Goal: Navigation & Orientation: Find specific page/section

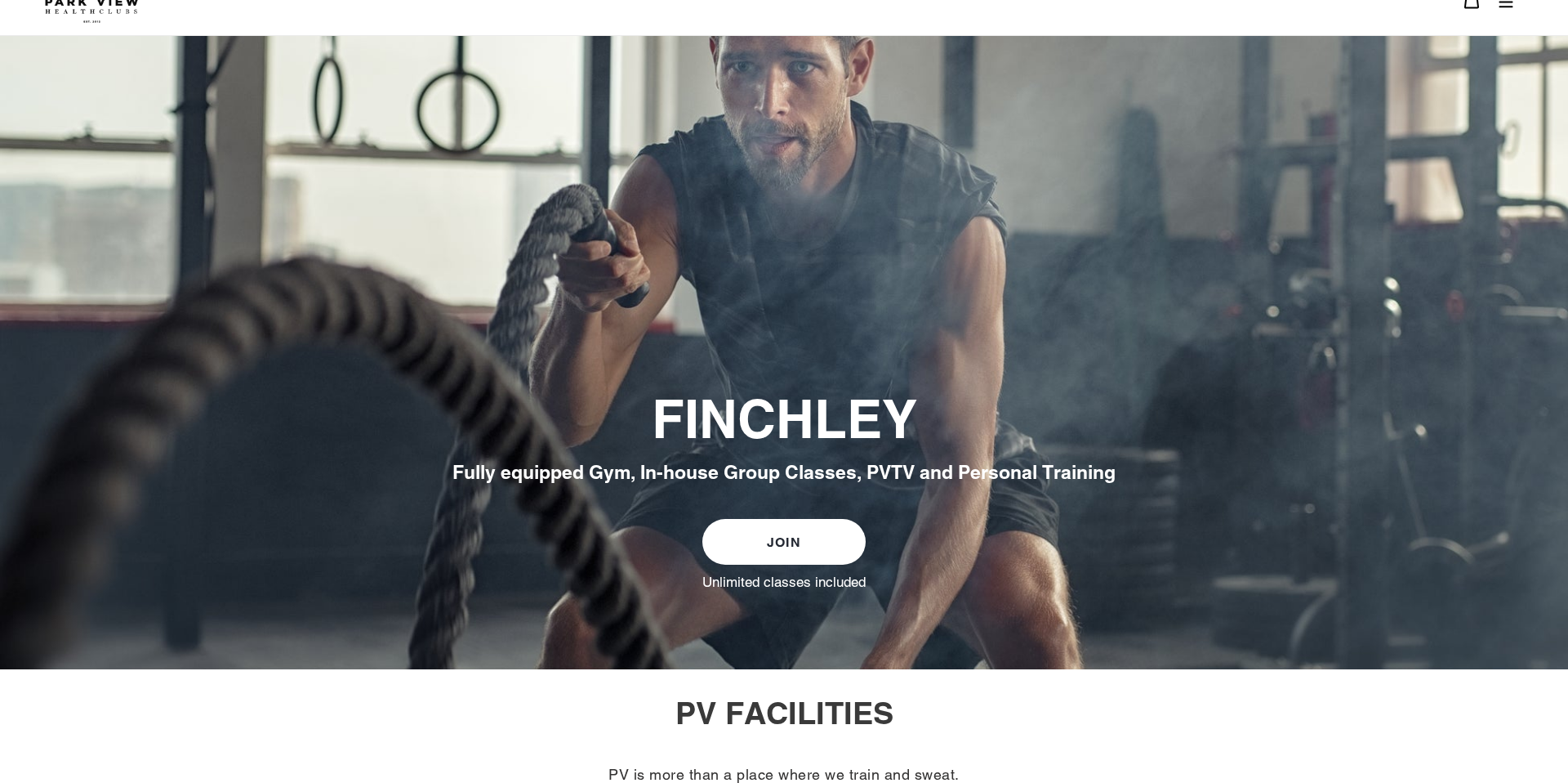
scroll to position [2, 0]
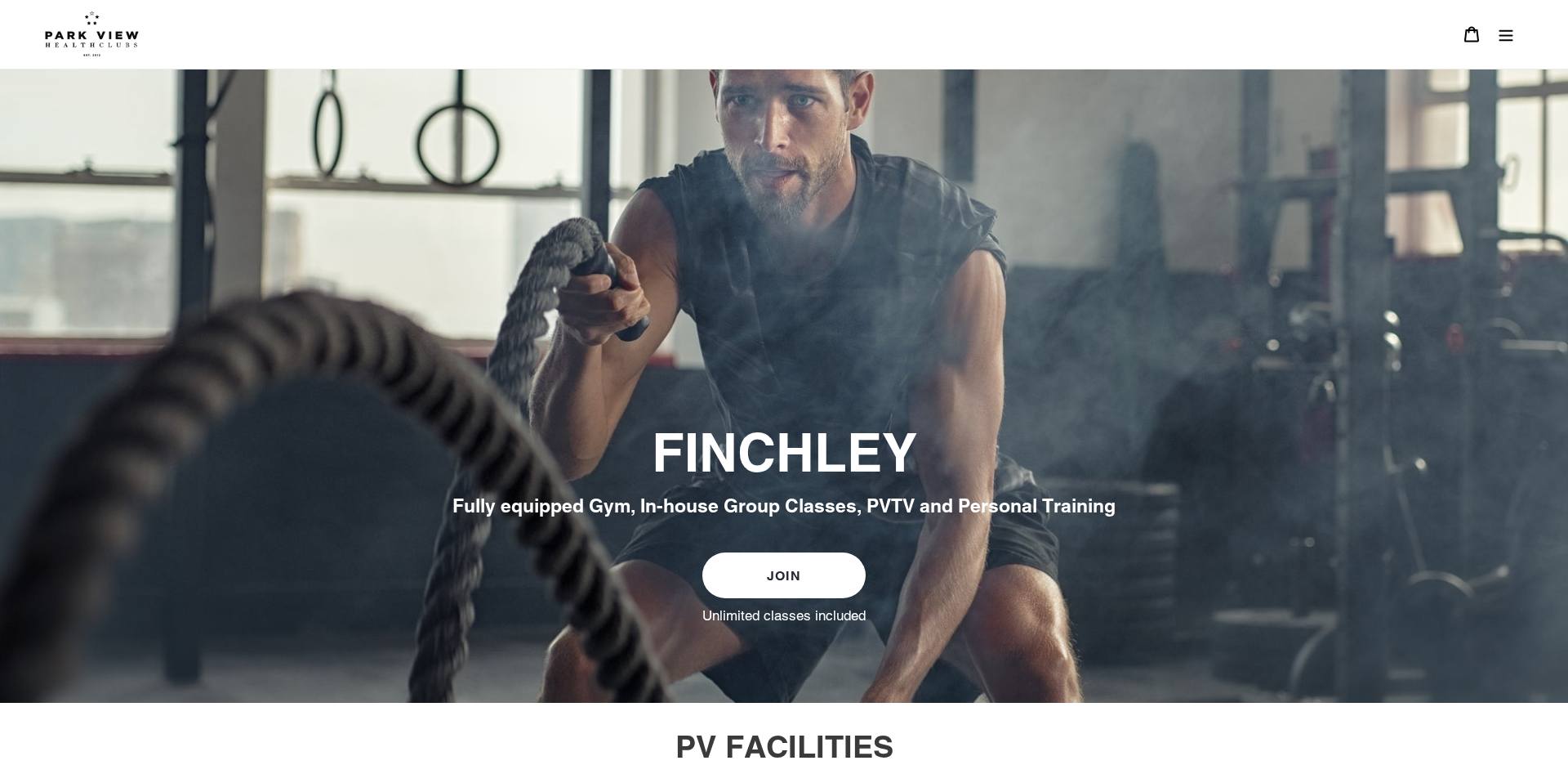
click at [1502, 36] on icon "Menu" at bounding box center [1505, 34] width 17 height 17
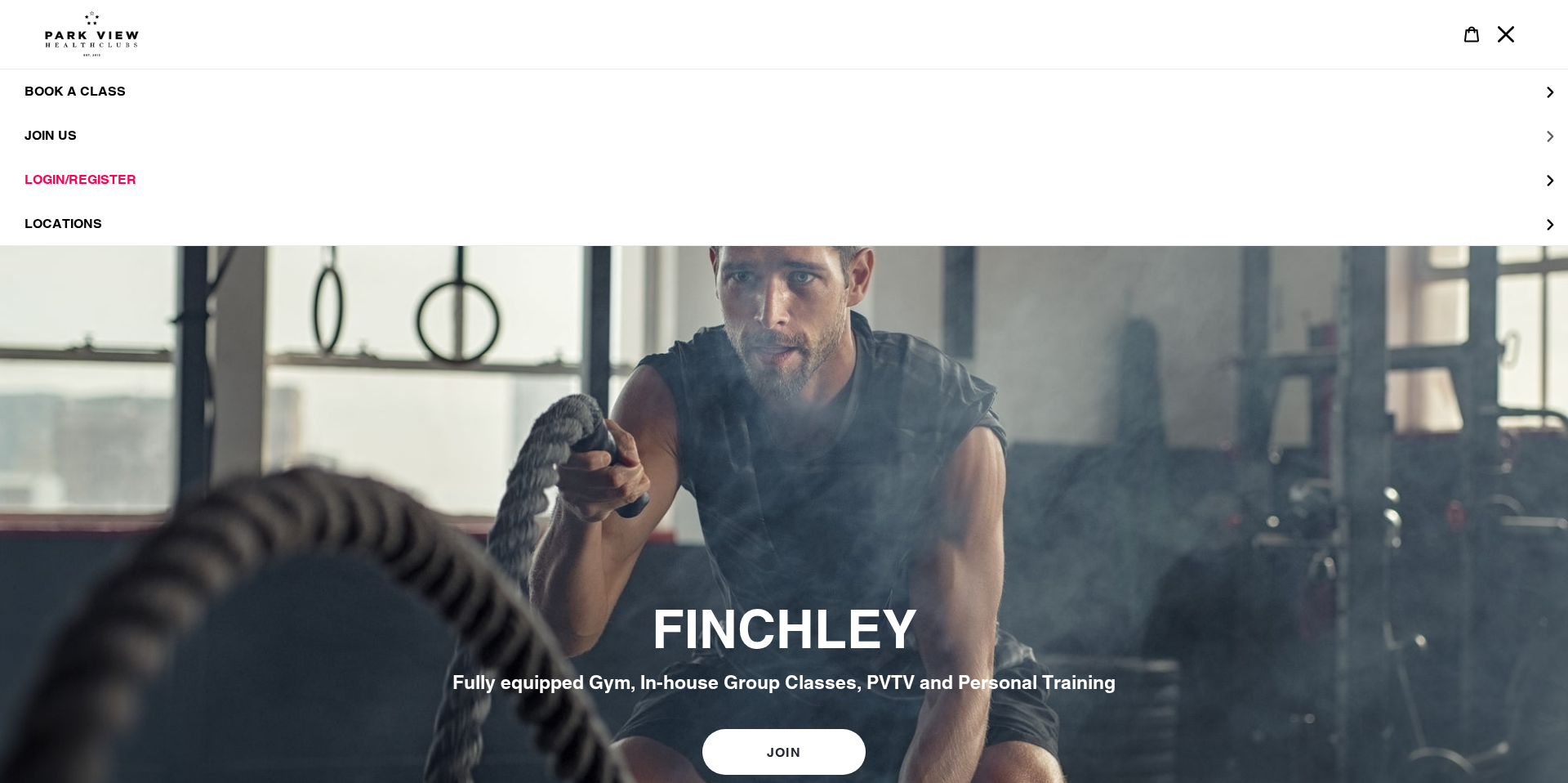
click at [66, 128] on span "JOIN US" at bounding box center [51, 136] width 52 height 17
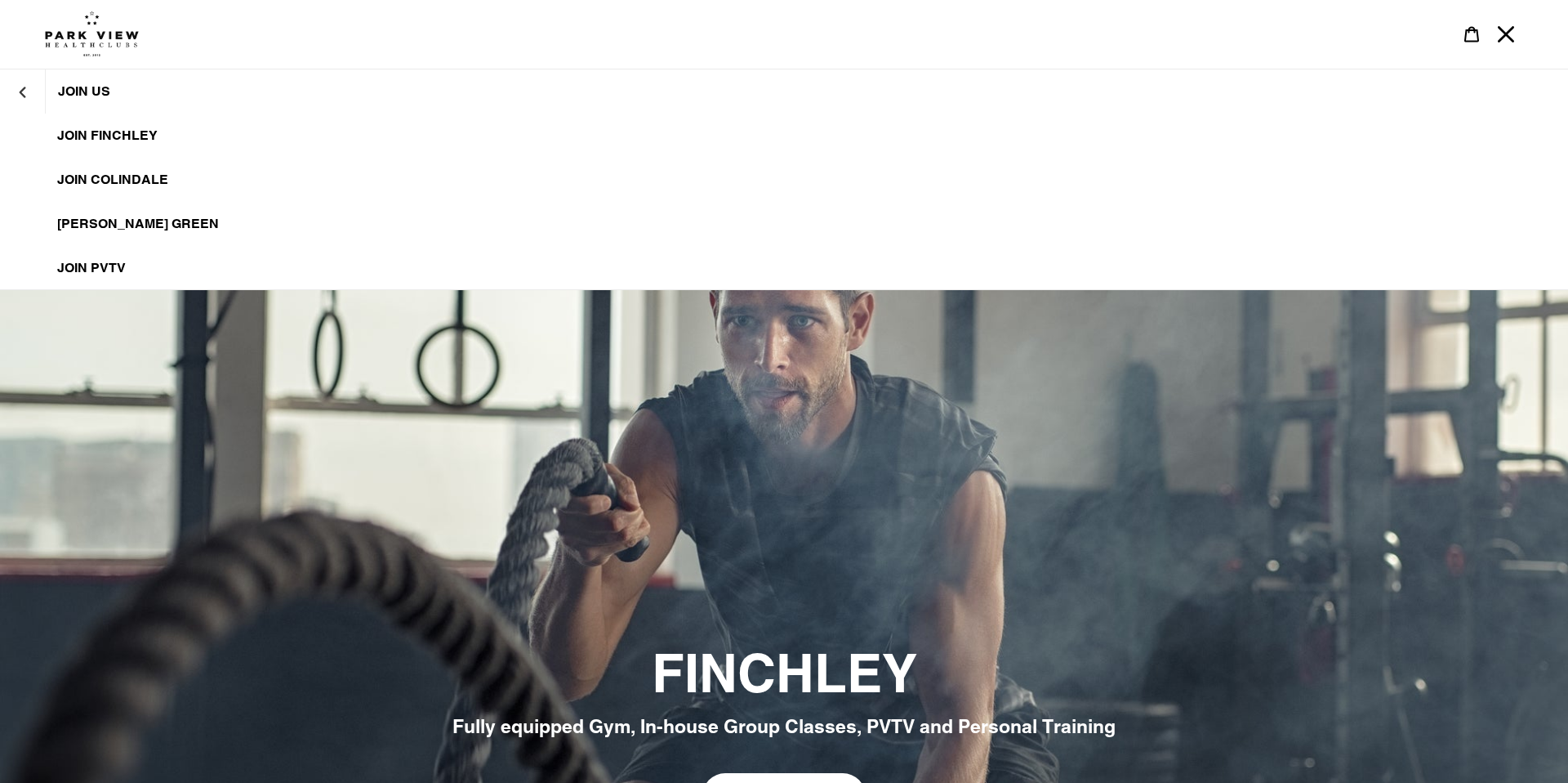
click at [110, 129] on span "JOIN FINCHLEY" at bounding box center [107, 136] width 100 height 17
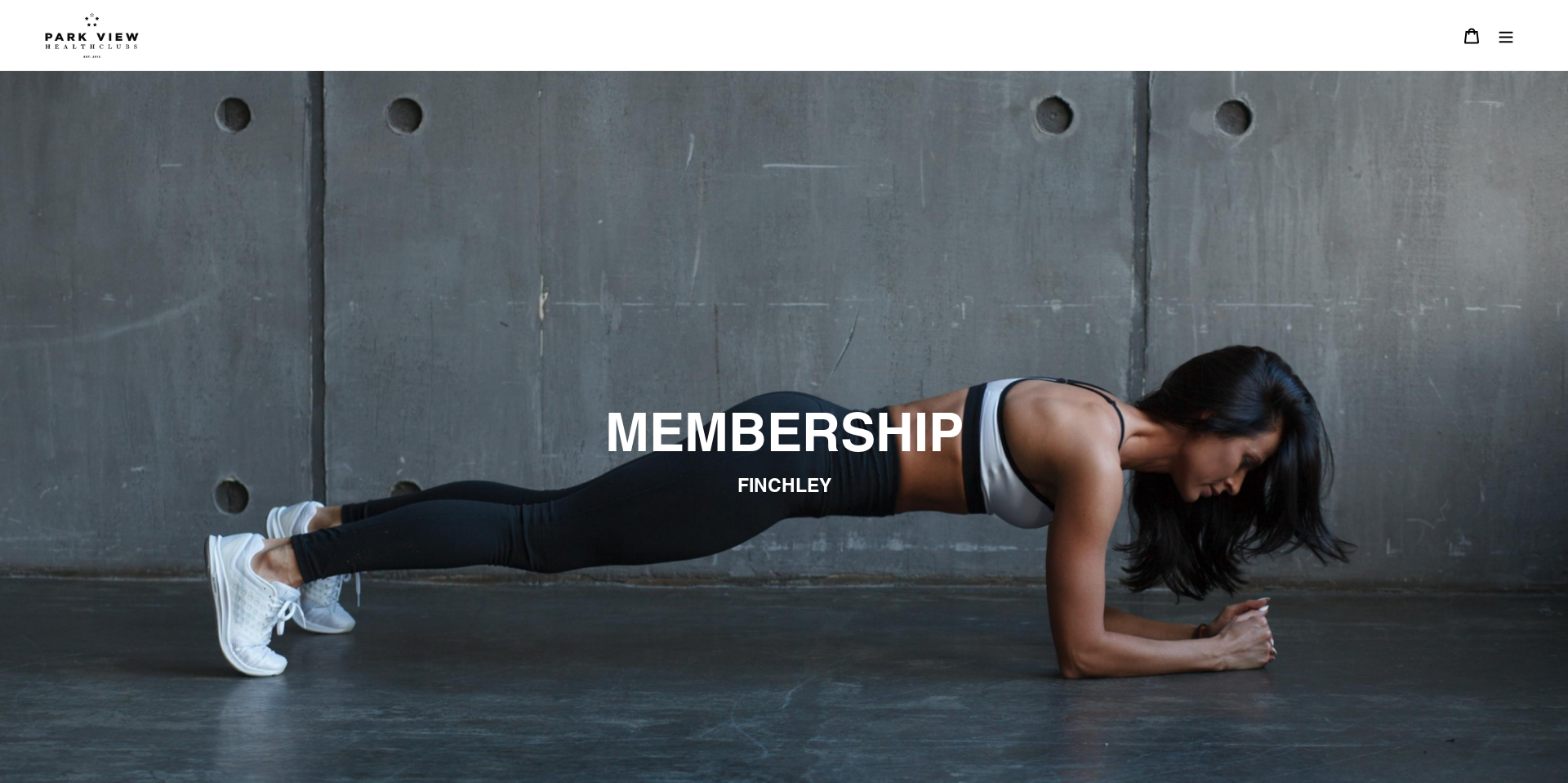
click at [101, 32] on img at bounding box center [92, 35] width 94 height 46
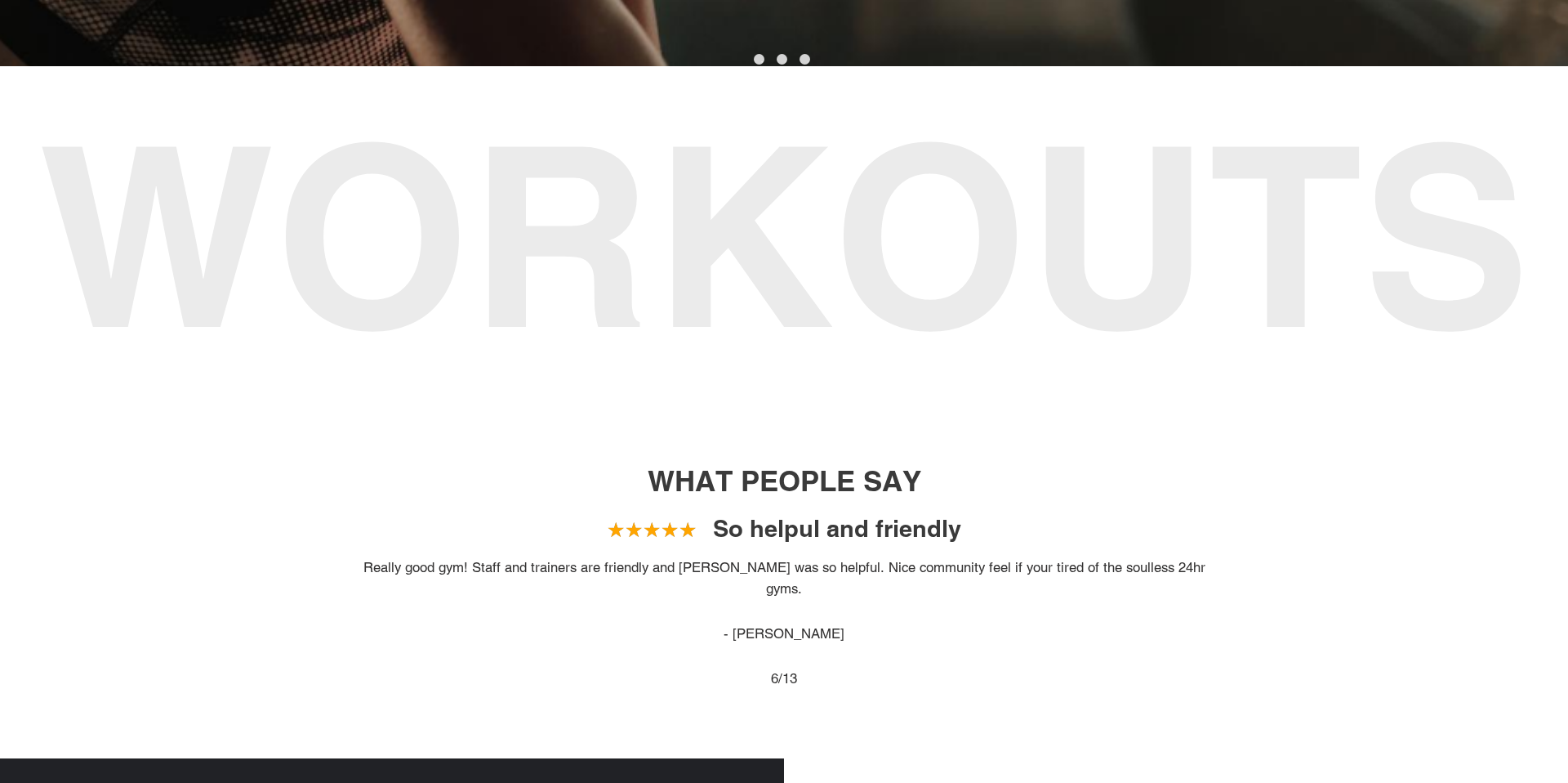
scroll to position [1159, 0]
